Goal: Transaction & Acquisition: Purchase product/service

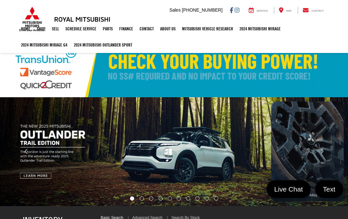
select select "Mitsubishi"
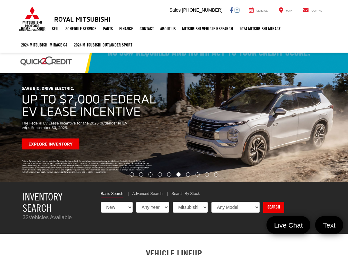
scroll to position [24, 0]
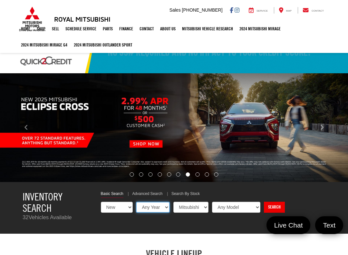
click at [155, 206] on select "Any Year 2025 2024" at bounding box center [153, 207] width 34 height 11
select select "2025"
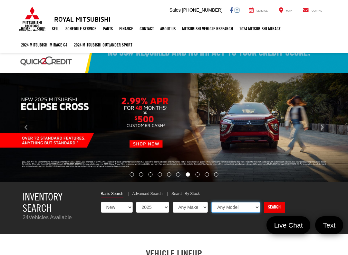
click at [228, 209] on select "Any Model Eclipse Cross Outlander Outlander PHEV Outlander Sport" at bounding box center [236, 207] width 49 height 11
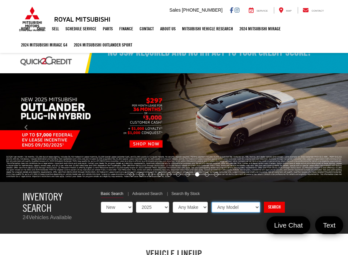
select select "Outlander"
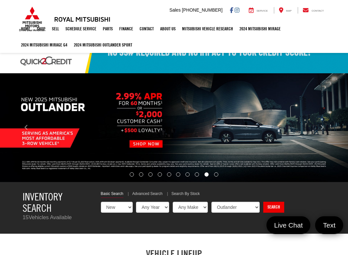
click at [264, 208] on link "Search" at bounding box center [274, 207] width 21 height 11
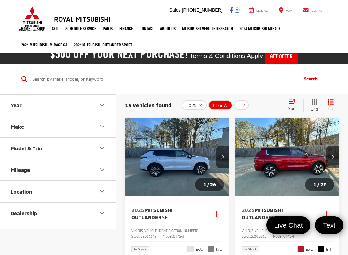
click at [102, 103] on icon "Year" at bounding box center [102, 105] width 8 height 8
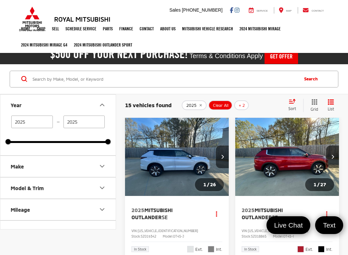
click at [97, 188] on button "Model & Trim" at bounding box center [58, 187] width 116 height 21
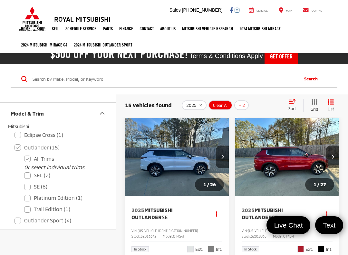
scroll to position [76, 0]
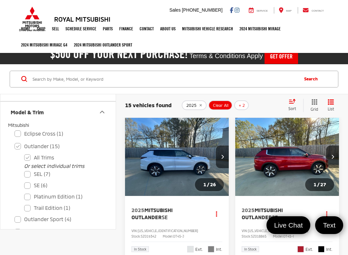
click at [33, 174] on label "SEL (7)" at bounding box center [62, 173] width 77 height 11
click at [25, 170] on input "SEL (7)" at bounding box center [24, 170] width 0 height 0
checkbox input "true"
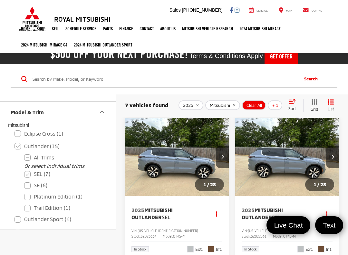
click at [26, 159] on label "All Trims" at bounding box center [62, 157] width 77 height 11
click at [25, 154] on input "All Trims" at bounding box center [24, 153] width 0 height 0
checkbox input "true"
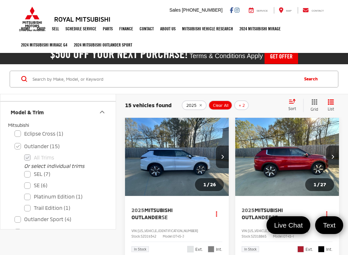
click at [27, 174] on label "SEL (7)" at bounding box center [62, 173] width 77 height 11
click at [25, 170] on input "SEL (7)" at bounding box center [24, 170] width 0 height 0
checkbox input "true"
checkbox input "false"
click at [31, 173] on label "SEL (7)" at bounding box center [62, 173] width 77 height 11
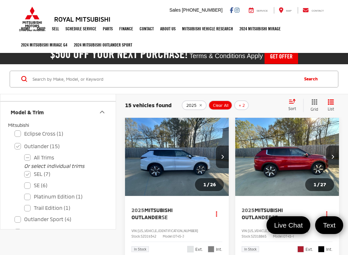
click at [25, 170] on input "SEL (7)" at bounding box center [24, 170] width 0 height 0
checkbox input "false"
checkbox input "true"
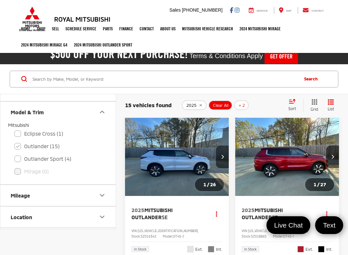
checkbox input "true"
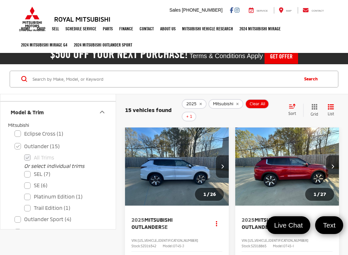
click at [31, 176] on label "SEL (7)" at bounding box center [62, 173] width 77 height 11
click at [25, 170] on input "SEL (7)" at bounding box center [24, 170] width 0 height 0
checkbox input "true"
checkbox input "false"
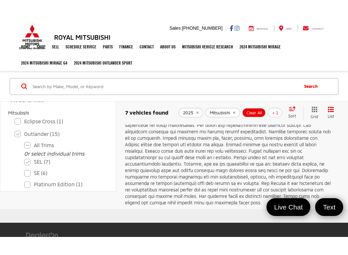
scroll to position [1414, 0]
